Goal: Information Seeking & Learning: Understand process/instructions

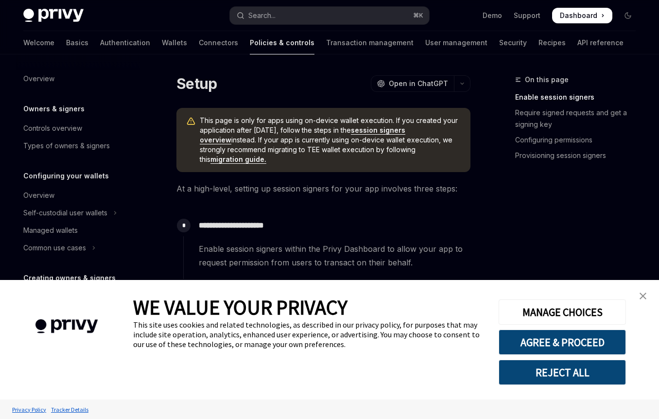
click at [646, 289] on link "close banner" at bounding box center [642, 295] width 19 height 19
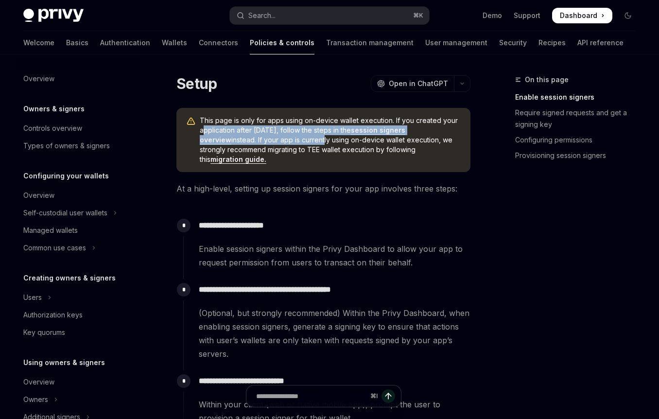
drag, startPoint x: 202, startPoint y: 133, endPoint x: 292, endPoint y: 144, distance: 90.6
click at [292, 144] on span "This page is only for apps using on-device wallet execution. If you created you…" at bounding box center [330, 140] width 261 height 49
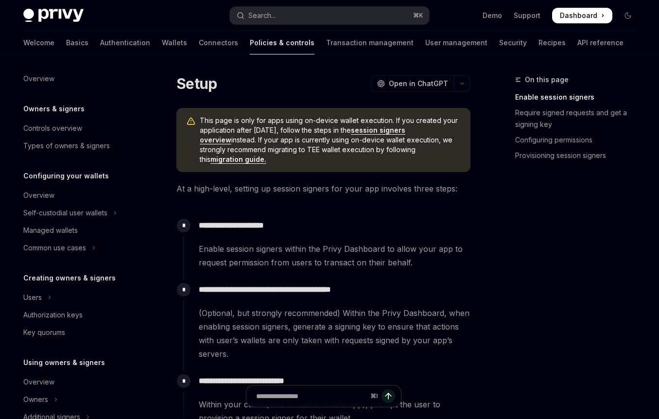
click at [266, 155] on link "migration guide." at bounding box center [238, 159] width 56 height 9
type textarea "*"
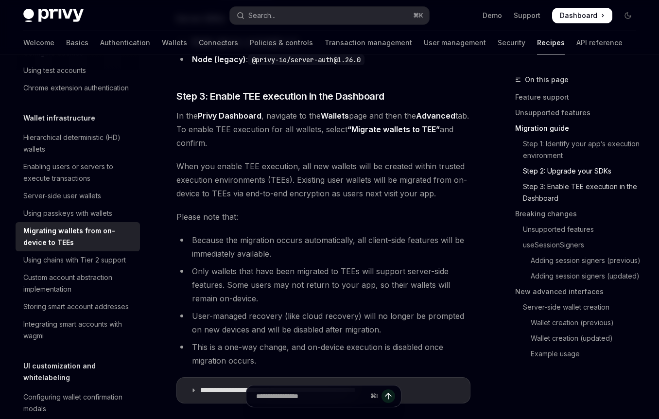
scroll to position [1068, 0]
